Goal: Information Seeking & Learning: Learn about a topic

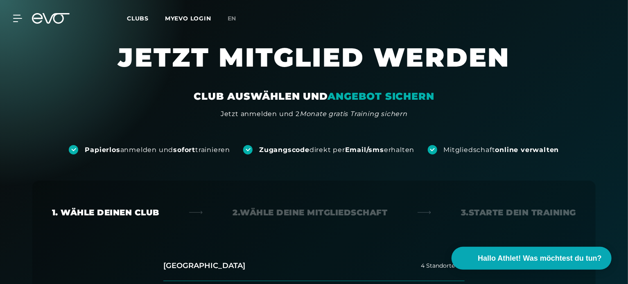
click at [137, 19] on span "Clubs" at bounding box center [138, 18] width 22 height 7
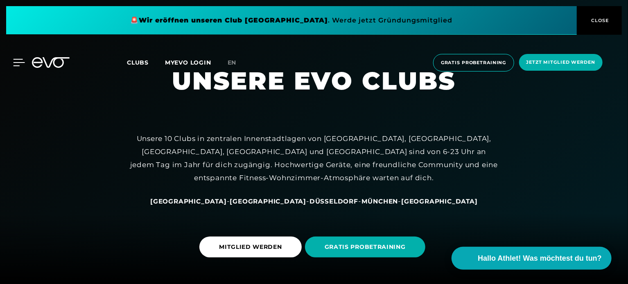
click at [17, 63] on icon at bounding box center [19, 62] width 12 height 7
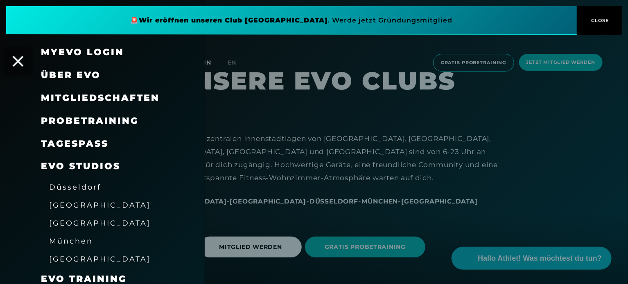
click at [17, 64] on icon at bounding box center [18, 61] width 11 height 11
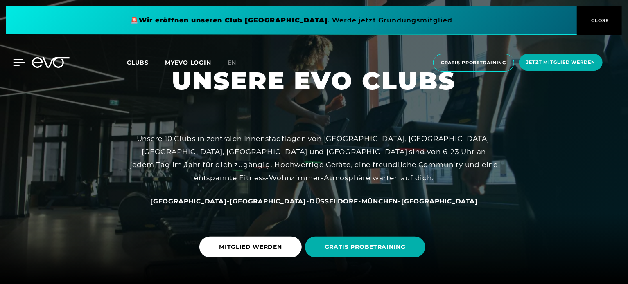
click at [15, 64] on icon at bounding box center [19, 62] width 12 height 7
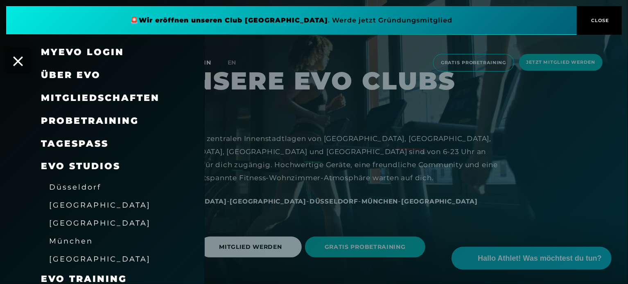
click at [87, 77] on span "Über EVO" at bounding box center [71, 75] width 60 height 11
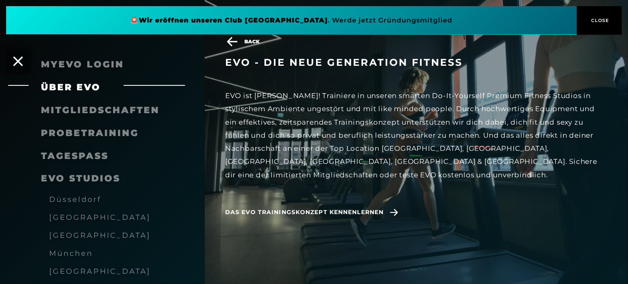
scroll to position [205, 0]
click at [357, 208] on span "Das EVO Trainingskonzept kennenlernen" at bounding box center [304, 212] width 158 height 9
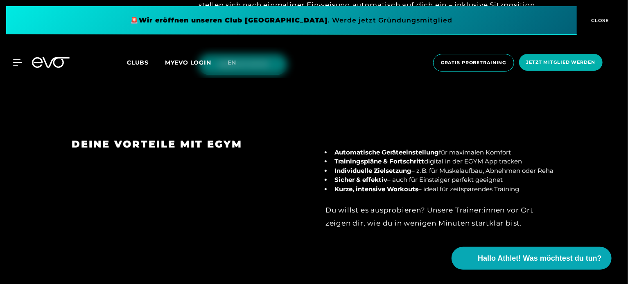
scroll to position [982, 0]
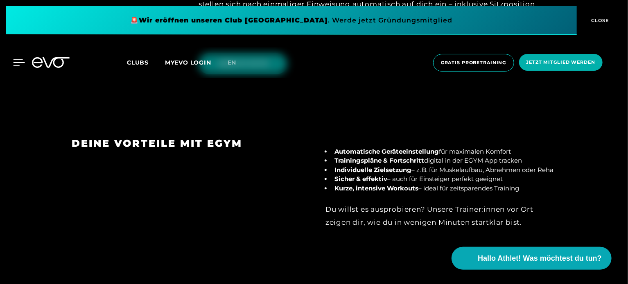
click at [17, 60] on icon at bounding box center [19, 62] width 12 height 7
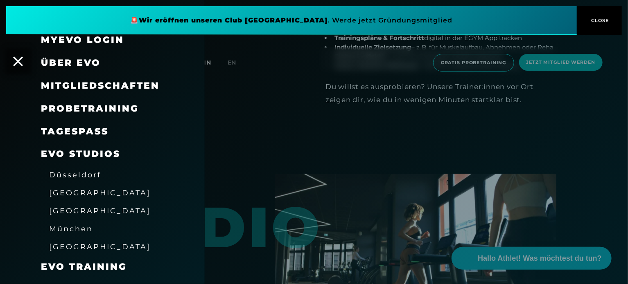
scroll to position [0, 0]
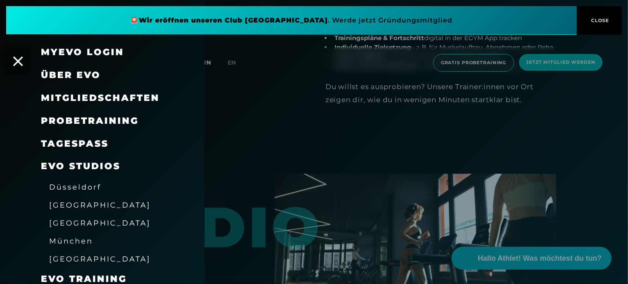
click at [74, 169] on span "EVO Studios" at bounding box center [80, 166] width 79 height 11
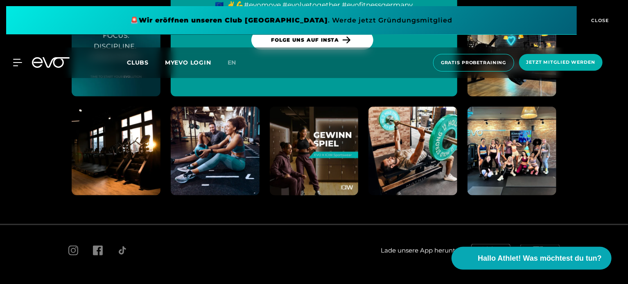
scroll to position [3400, 0]
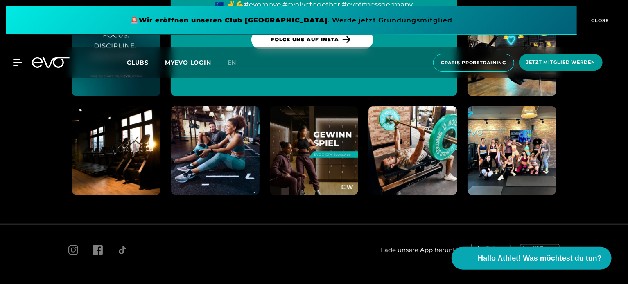
click at [601, 21] on span "CLOSE" at bounding box center [599, 20] width 20 height 7
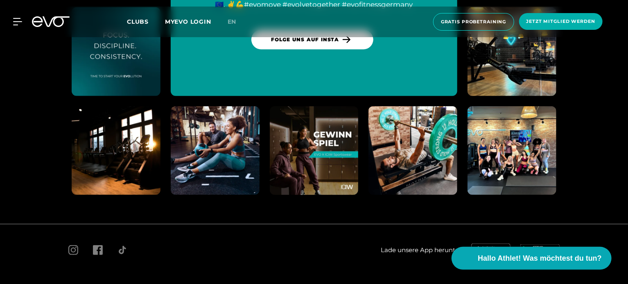
click at [45, 21] on icon at bounding box center [56, 21] width 27 height 11
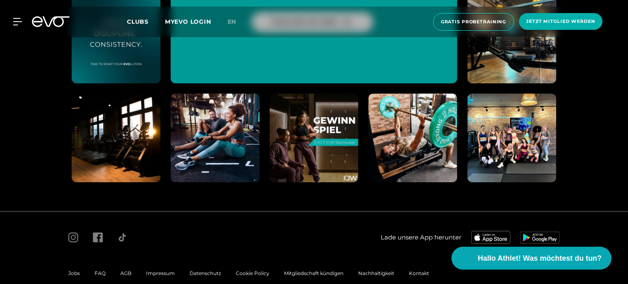
scroll to position [4489, 0]
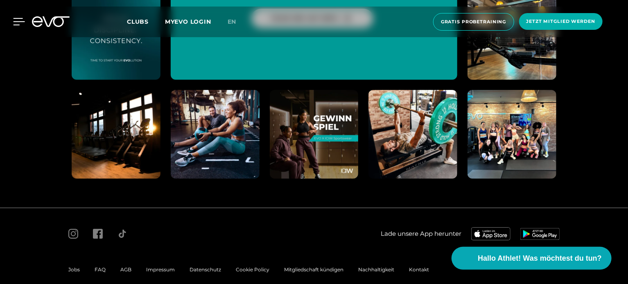
click at [16, 23] on icon at bounding box center [19, 21] width 12 height 7
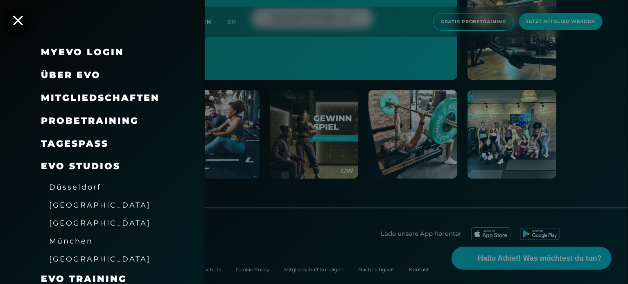
click at [57, 101] on span "Mitgliedschaften" at bounding box center [100, 97] width 119 height 11
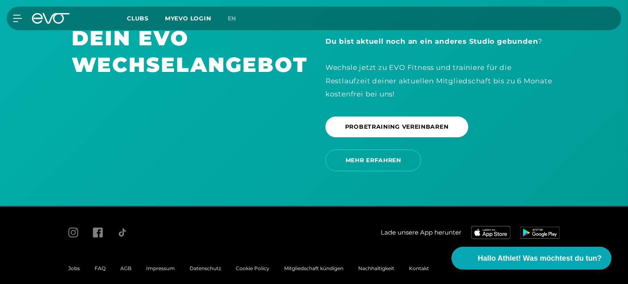
scroll to position [1441, 0]
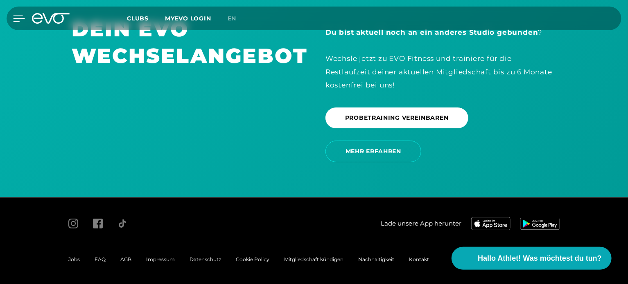
click at [15, 18] on icon at bounding box center [19, 18] width 12 height 7
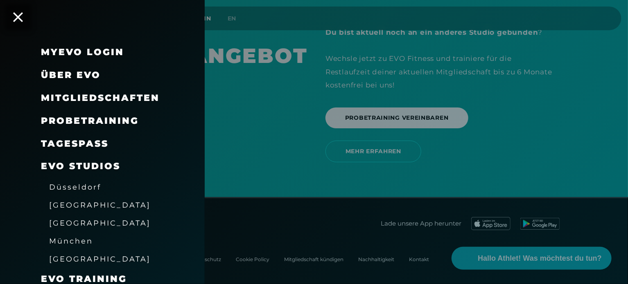
click at [70, 54] on link "MyEVO Login" at bounding box center [82, 52] width 83 height 11
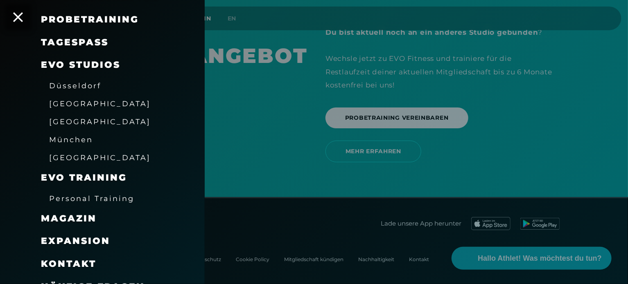
scroll to position [116, 0]
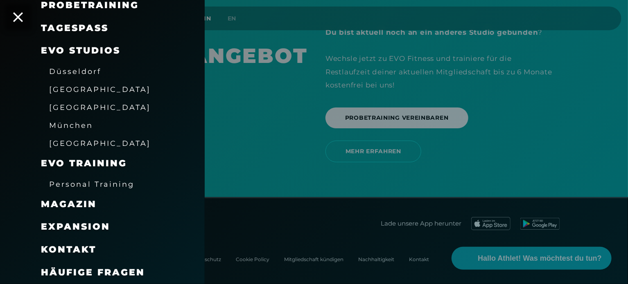
click at [84, 250] on span "Kontakt" at bounding box center [68, 249] width 55 height 11
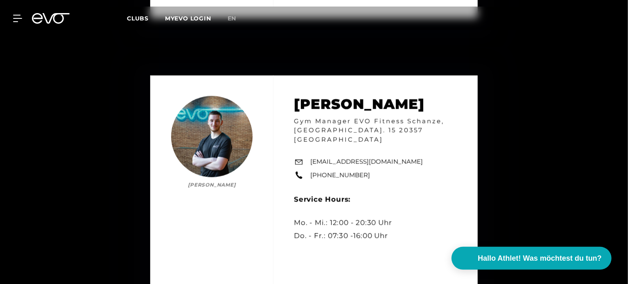
scroll to position [3914, 0]
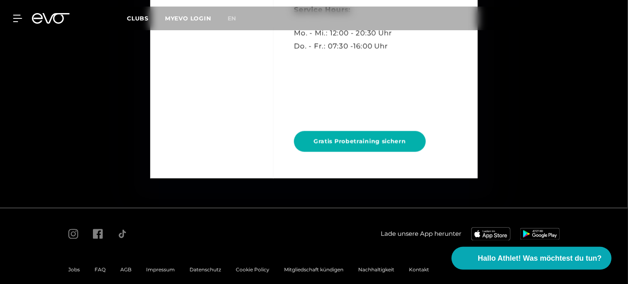
click at [96, 37] on div "[PERSON_NAME] [PERSON_NAME] Gym Manager EVO Fitness Schanze, Kampstr. 15 20357 …" at bounding box center [314, 32] width 628 height 350
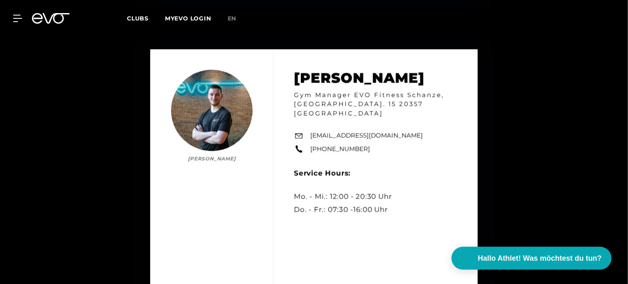
click at [137, 19] on span "Clubs" at bounding box center [138, 18] width 22 height 7
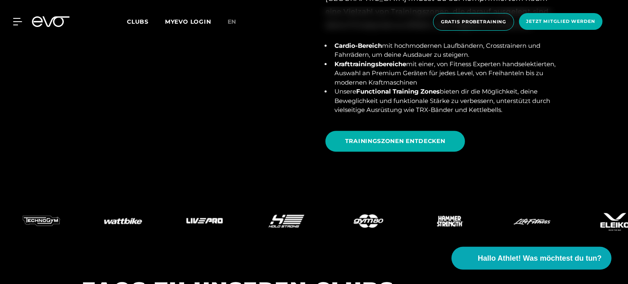
scroll to position [2701, 0]
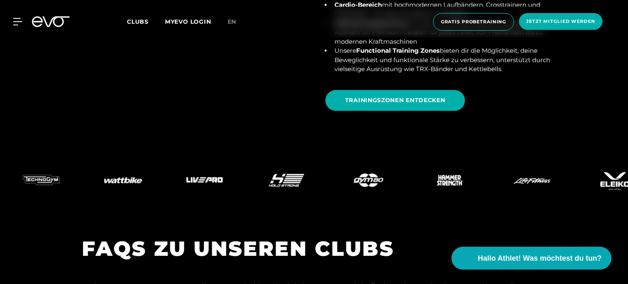
click at [136, 23] on span "Clubs" at bounding box center [138, 21] width 22 height 7
